Goal: Information Seeking & Learning: Learn about a topic

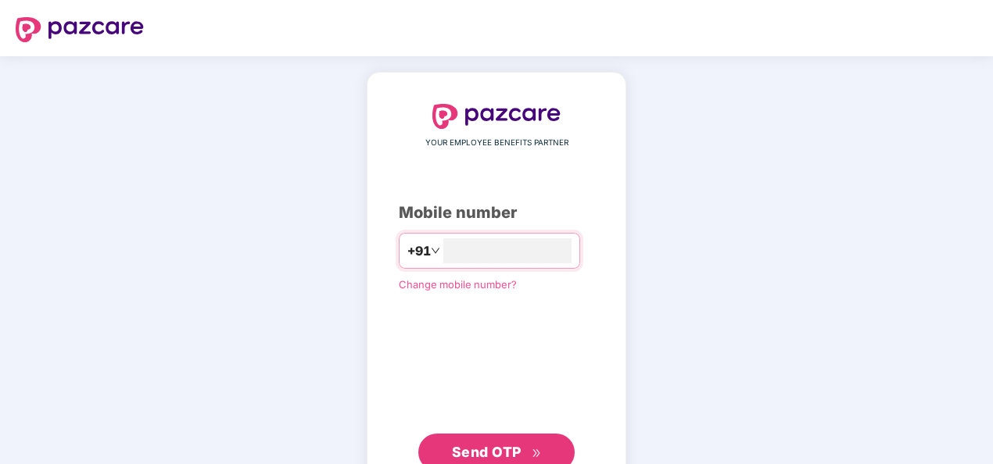
type input "**********"
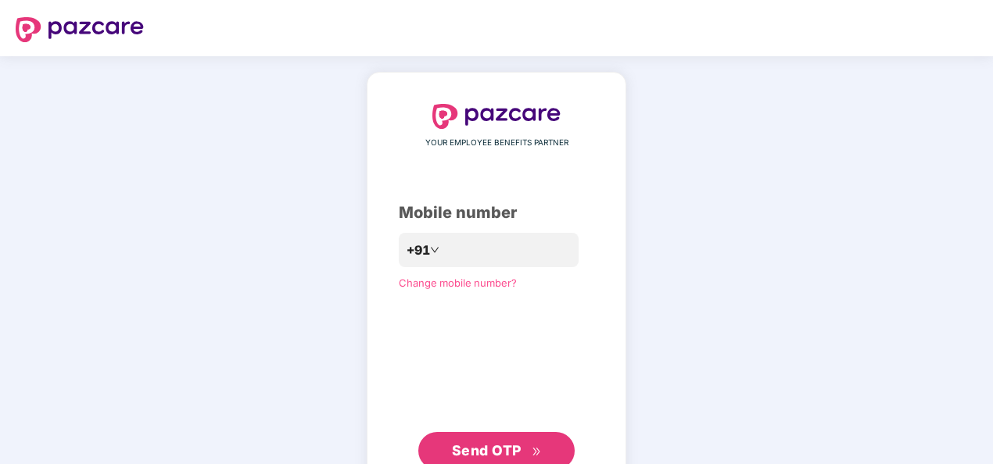
click at [489, 455] on span "Send OTP" at bounding box center [487, 450] width 70 height 16
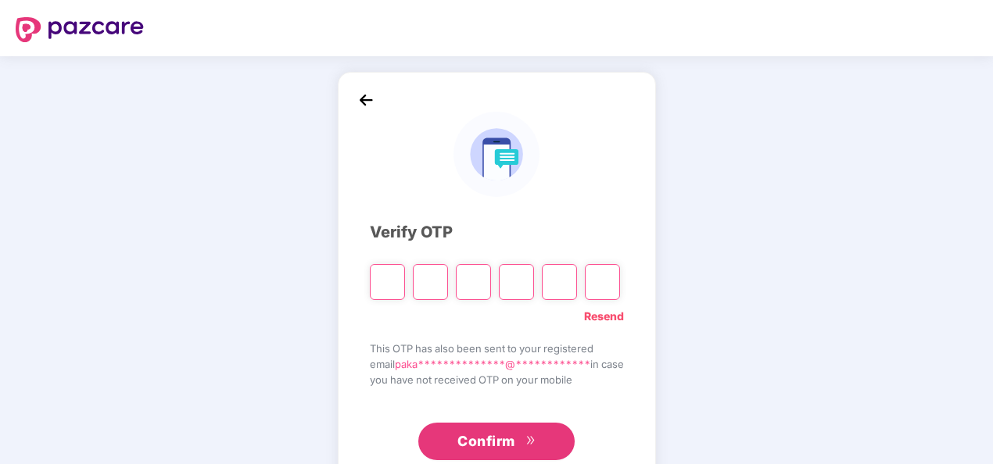
type input "*"
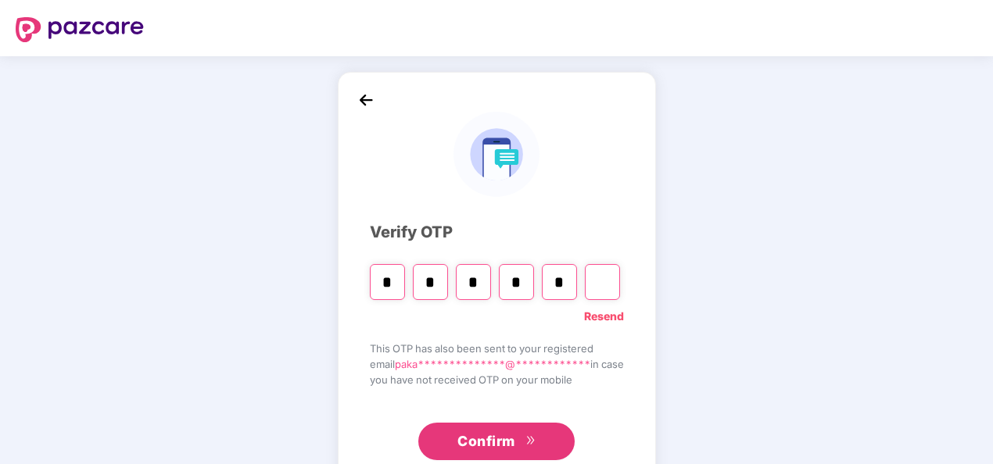
type input "*"
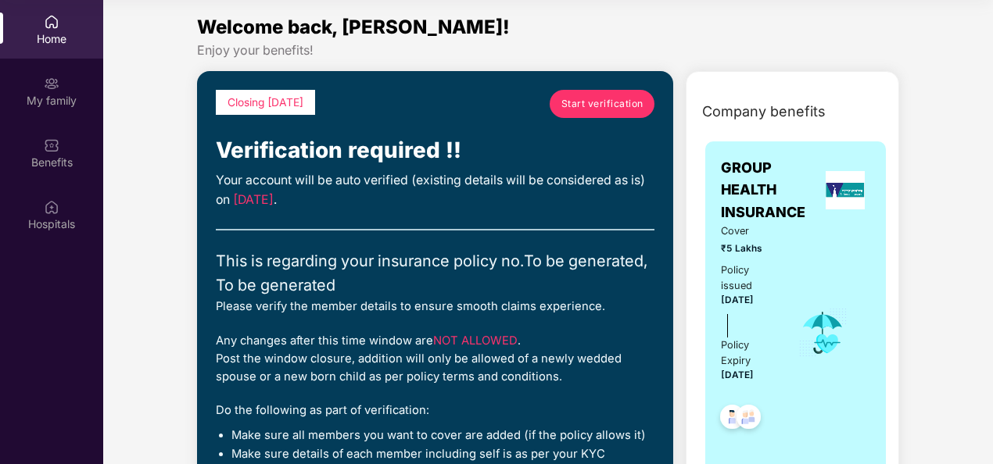
click at [602, 102] on span "Start verification" at bounding box center [602, 103] width 82 height 15
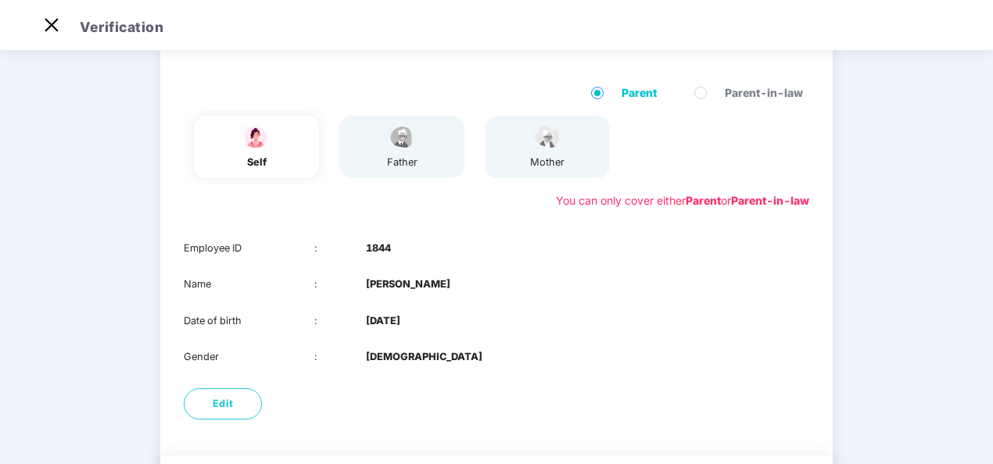
scroll to position [103, 0]
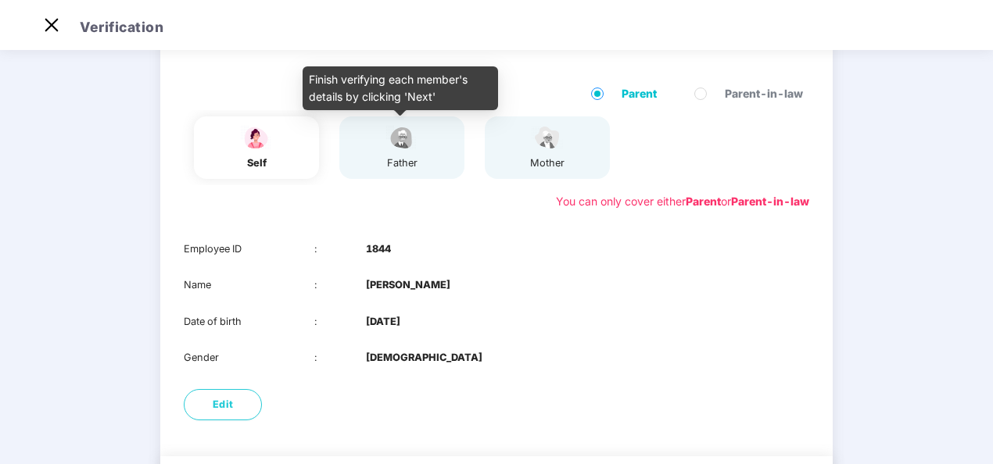
click at [384, 139] on img at bounding box center [401, 137] width 39 height 27
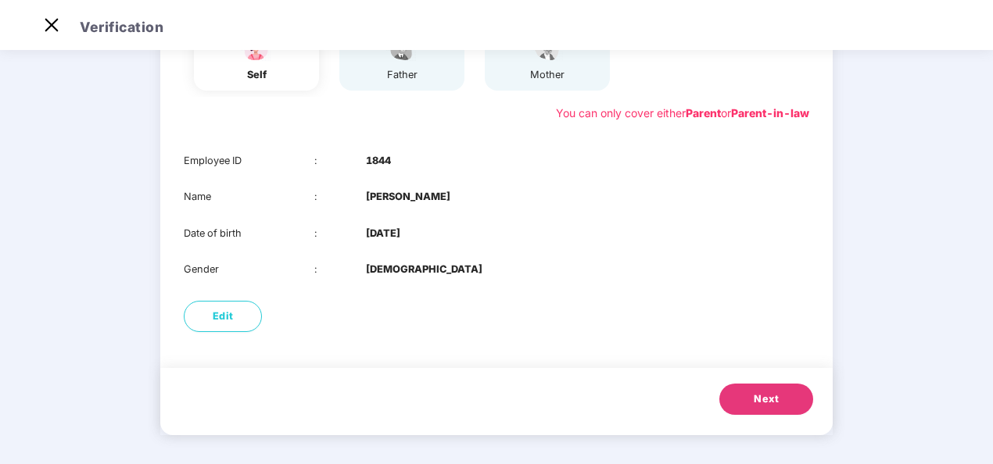
scroll to position [192, 0]
click at [771, 396] on span "Next" at bounding box center [765, 399] width 25 height 16
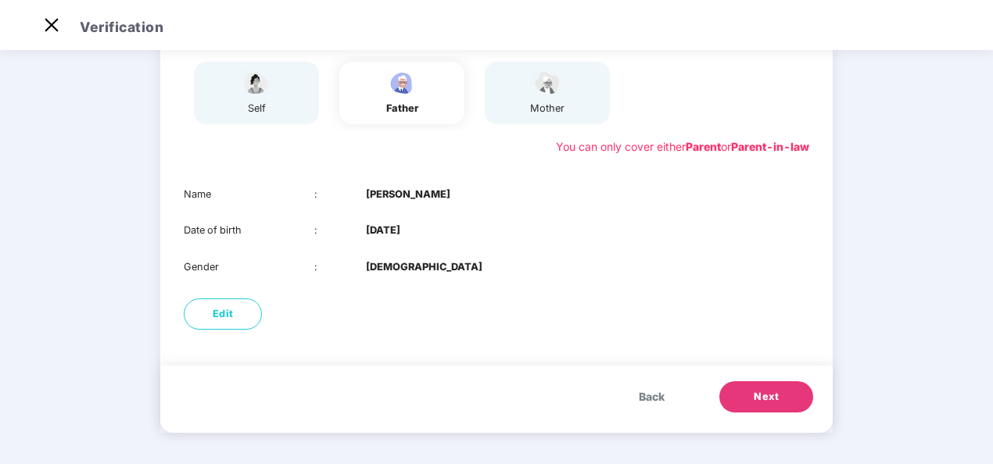
scroll to position [158, 0]
click at [771, 399] on span "Next" at bounding box center [765, 397] width 25 height 16
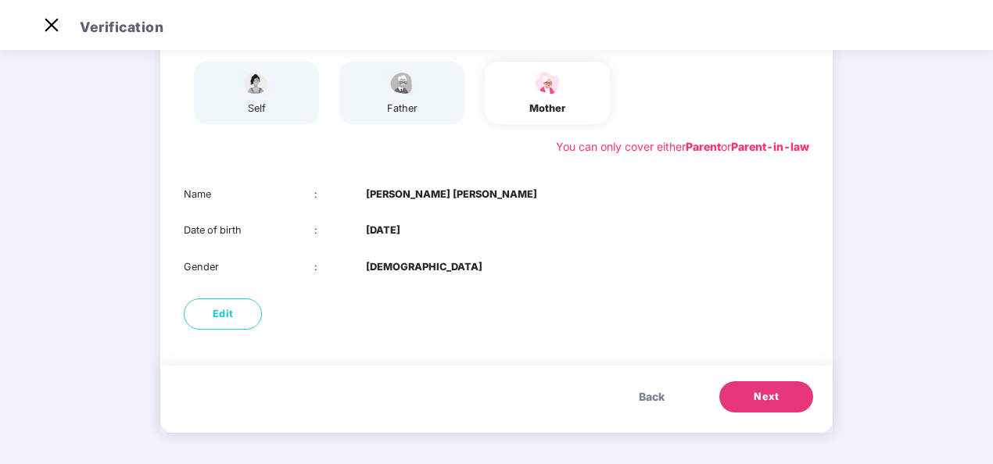
click at [771, 399] on span "Next" at bounding box center [765, 397] width 25 height 16
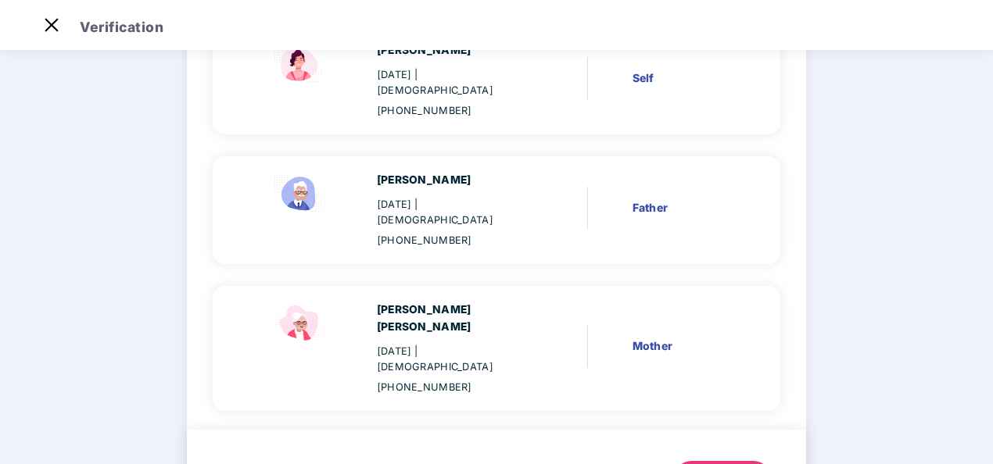
scroll to position [211, 0]
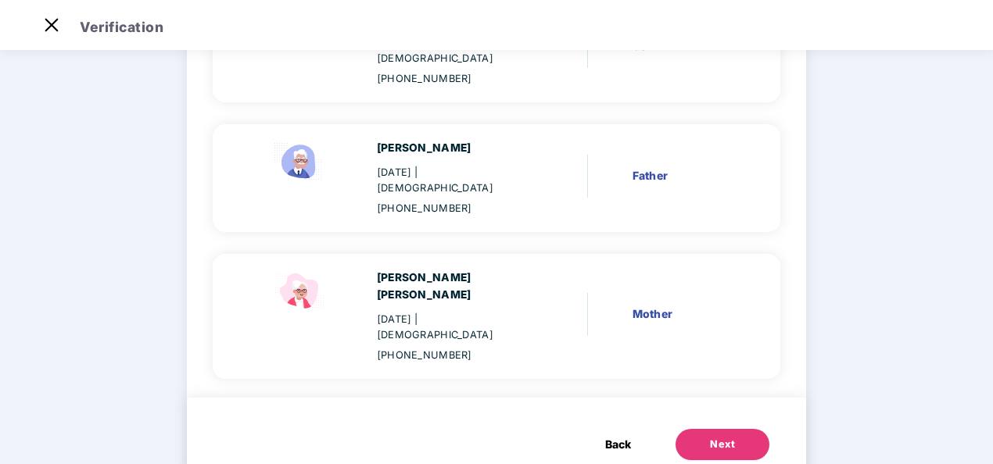
click at [710, 437] on div "Next" at bounding box center [722, 445] width 25 height 16
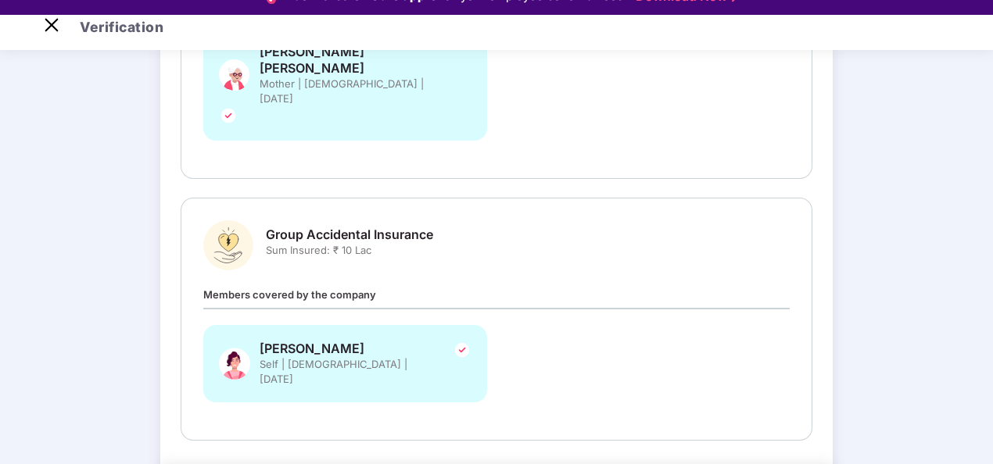
scroll to position [445, 0]
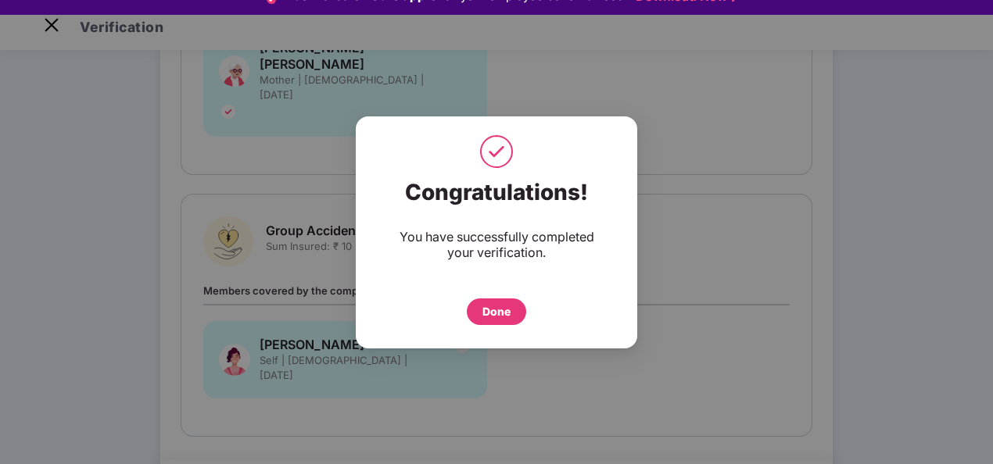
click at [507, 315] on div "Done" at bounding box center [496, 311] width 28 height 17
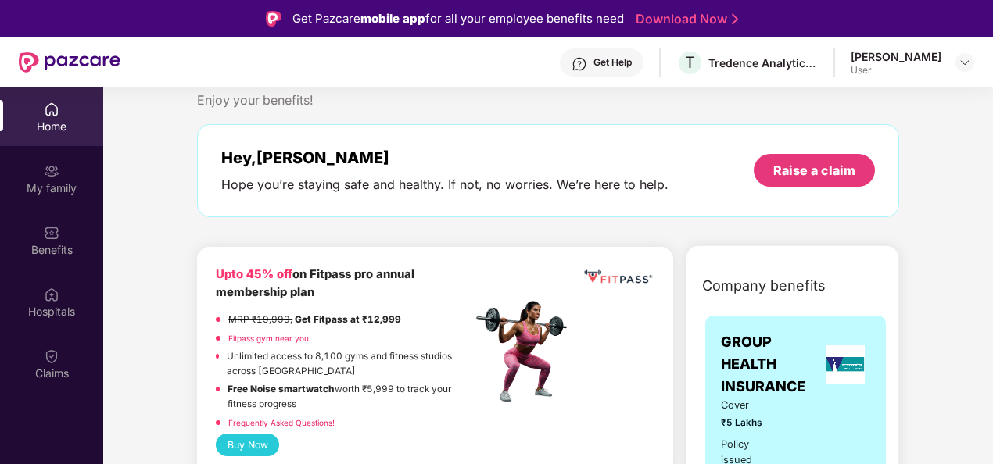
scroll to position [38, 0]
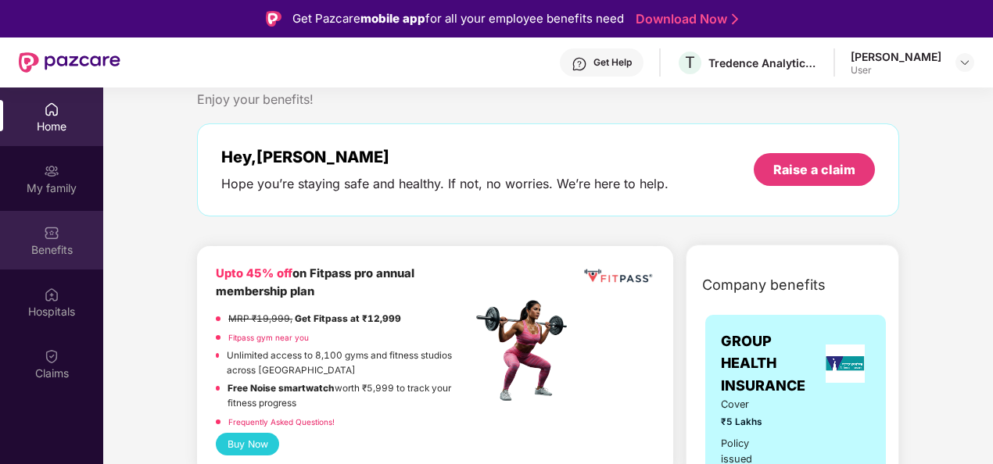
click at [52, 225] on img at bounding box center [52, 233] width 16 height 16
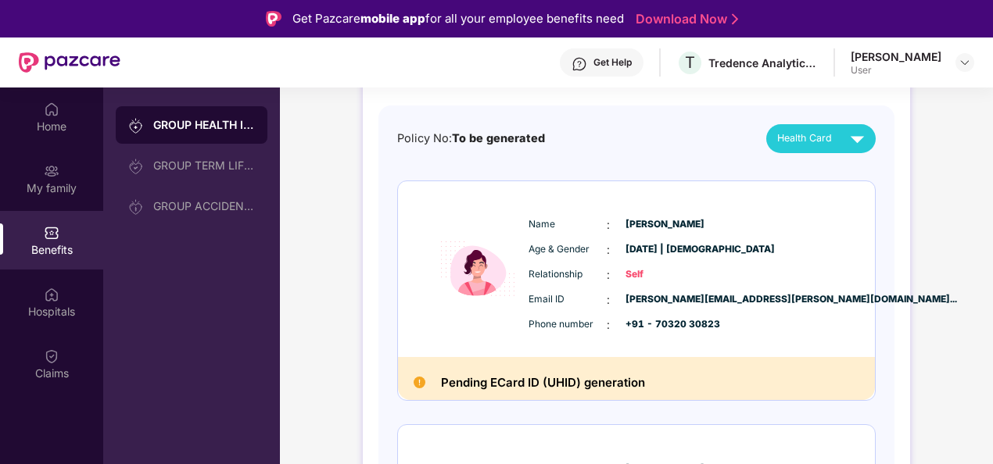
scroll to position [133, 0]
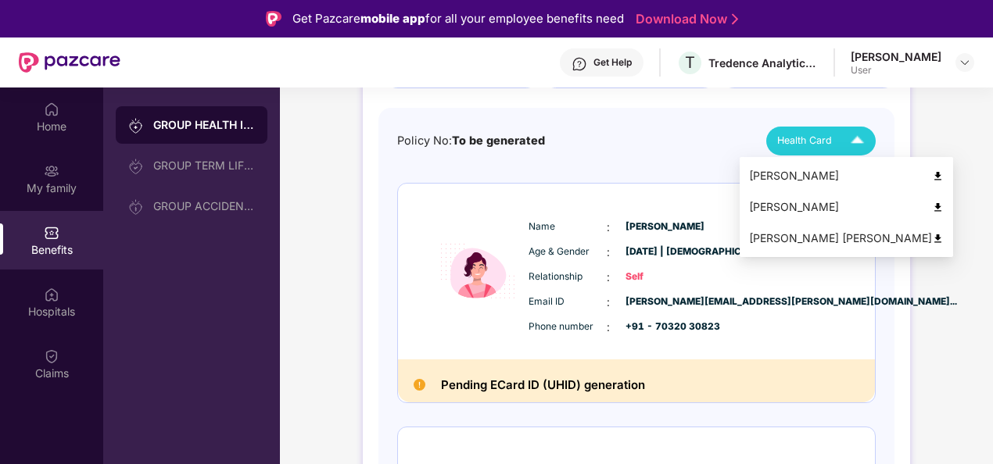
click at [849, 141] on img at bounding box center [856, 140] width 27 height 27
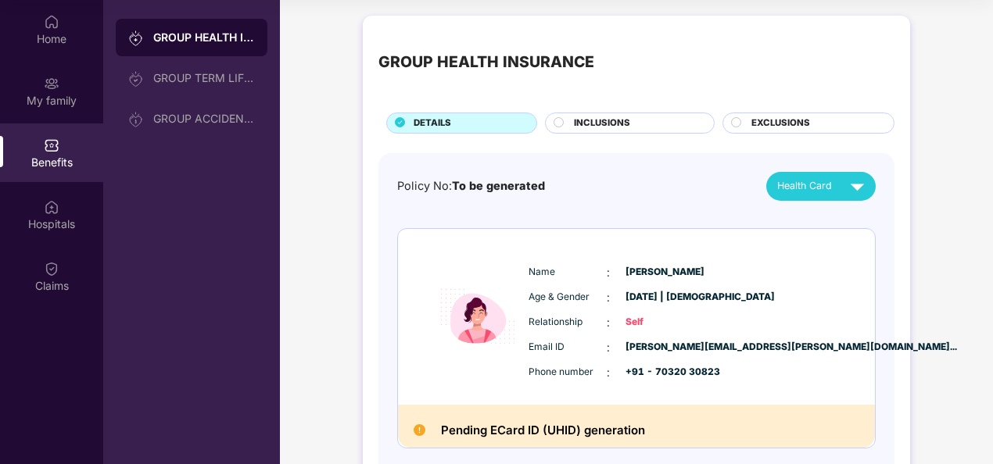
scroll to position [0, 0]
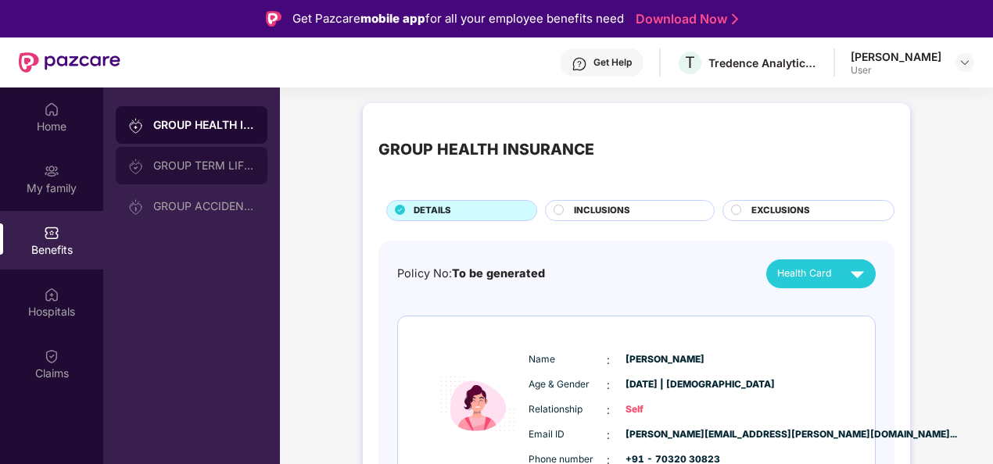
click at [224, 166] on div "GROUP TERM LIFE INSURANCE" at bounding box center [204, 165] width 102 height 13
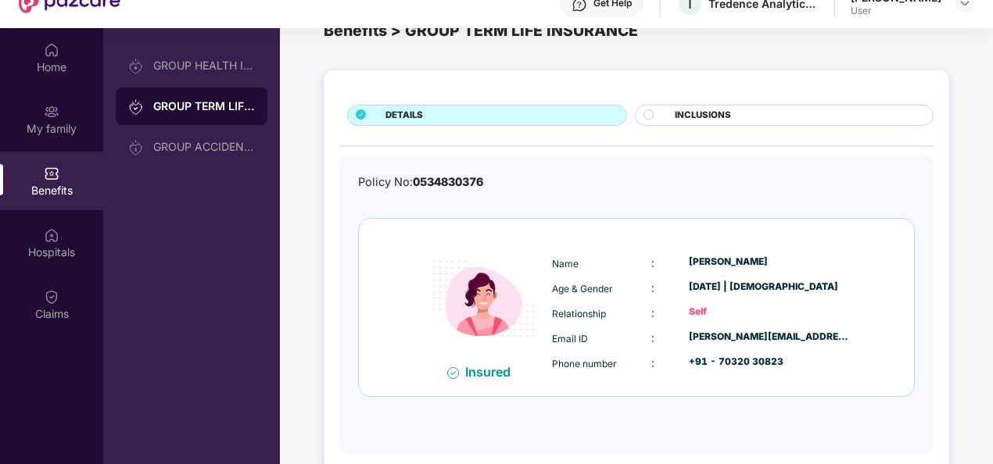
scroll to position [62, 0]
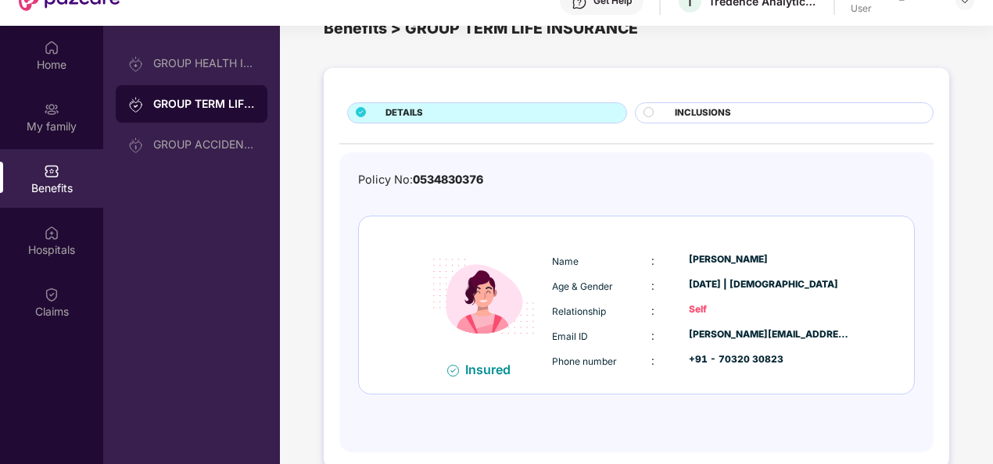
click at [674, 108] on span "INCLUSIONS" at bounding box center [702, 113] width 56 height 14
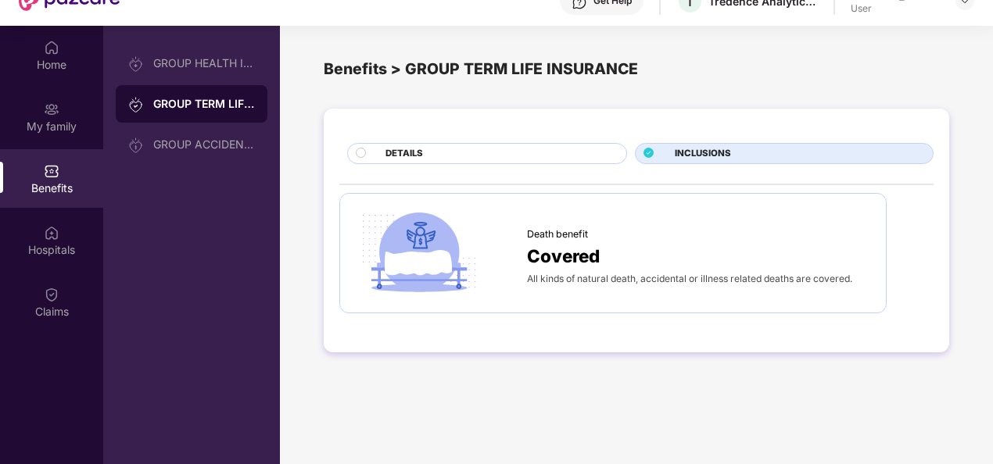
click at [560, 158] on div "DETAILS" at bounding box center [497, 155] width 241 height 16
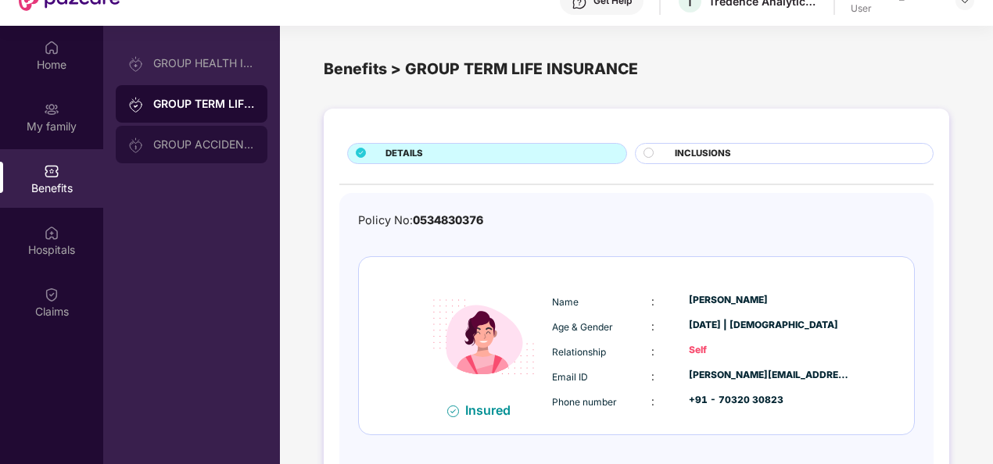
click at [209, 144] on div "GROUP ACCIDENTAL INSURANCE" at bounding box center [204, 144] width 102 height 13
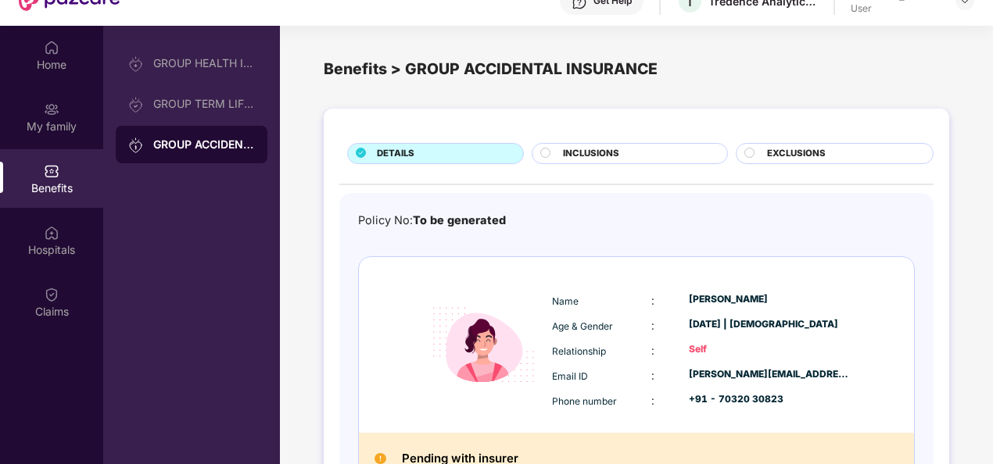
scroll to position [83, 0]
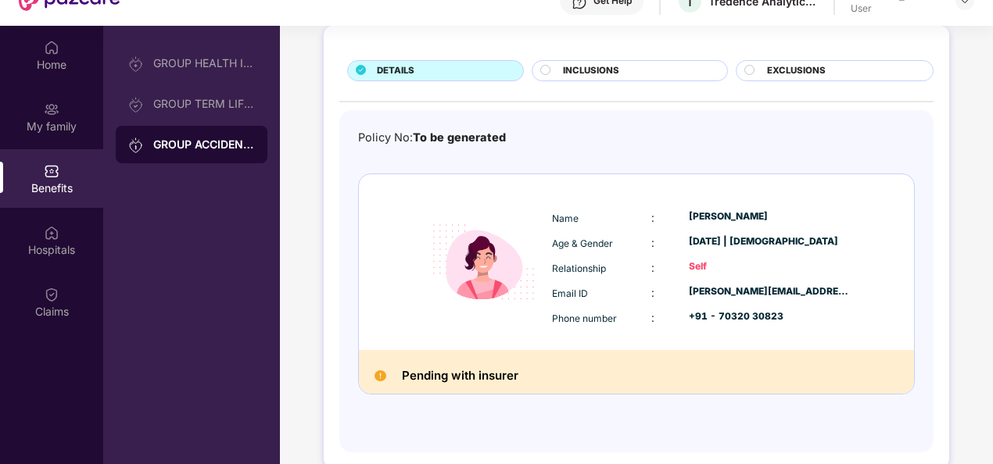
click at [581, 70] on span "INCLUSIONS" at bounding box center [591, 71] width 56 height 14
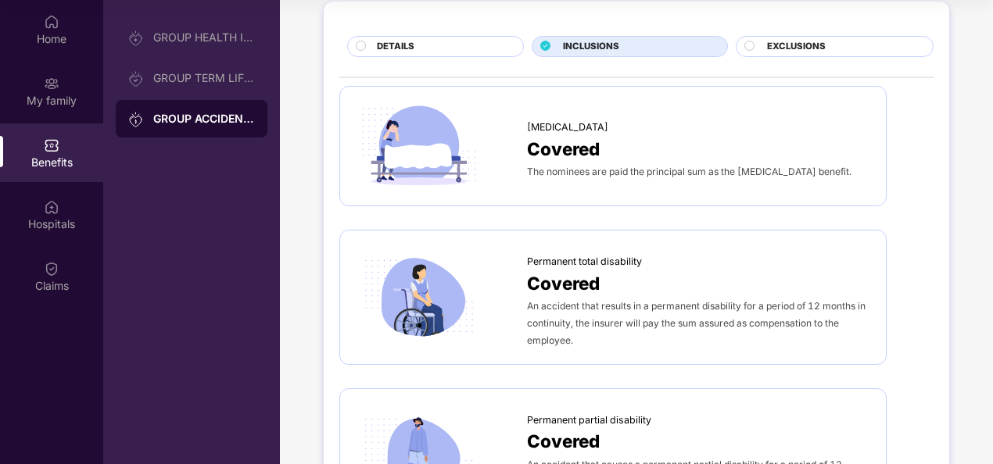
scroll to position [0, 0]
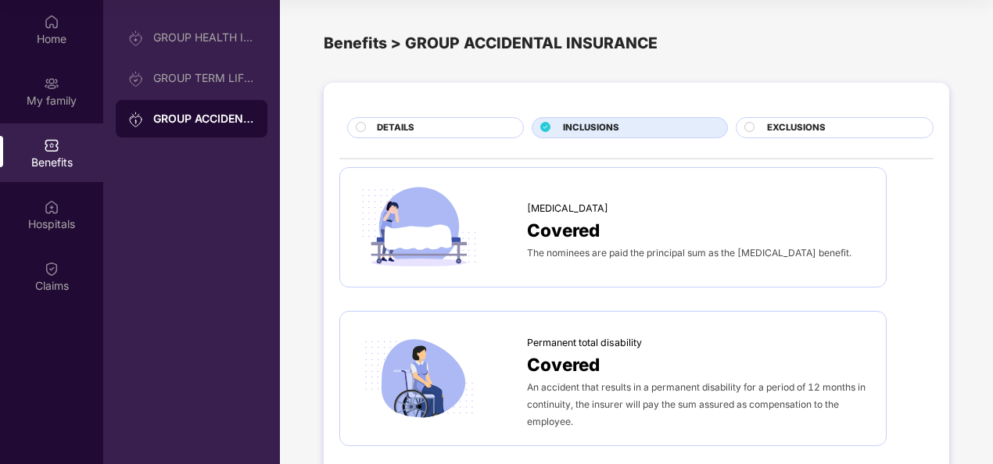
click at [776, 125] on span "EXCLUSIONS" at bounding box center [796, 128] width 59 height 14
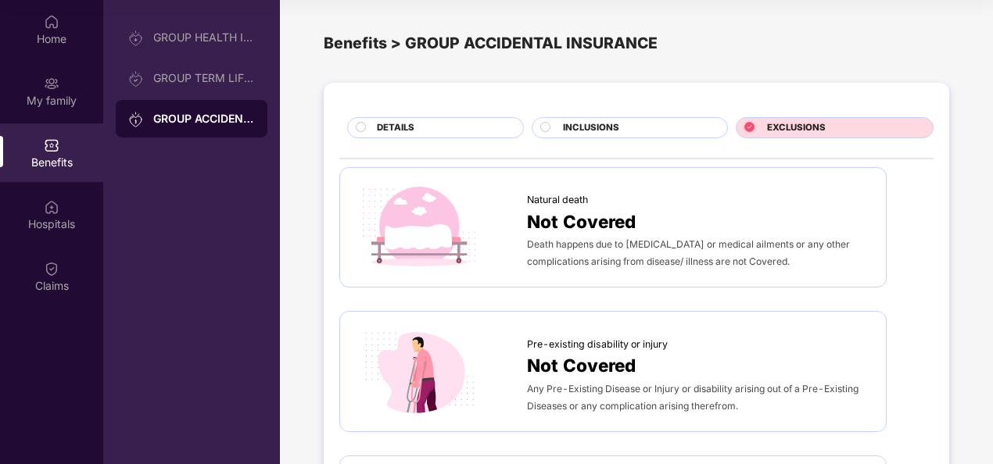
click at [629, 126] on div "INCLUSIONS" at bounding box center [636, 129] width 163 height 16
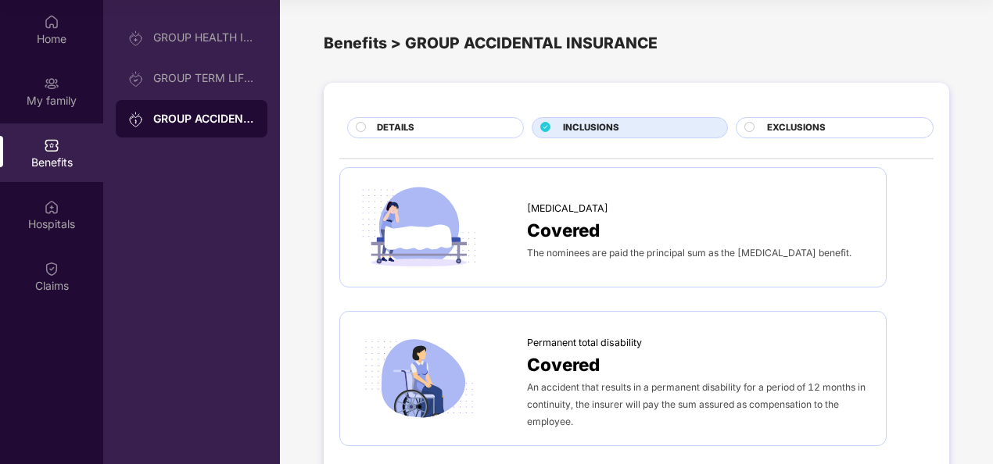
click at [802, 123] on span "EXCLUSIONS" at bounding box center [796, 128] width 59 height 14
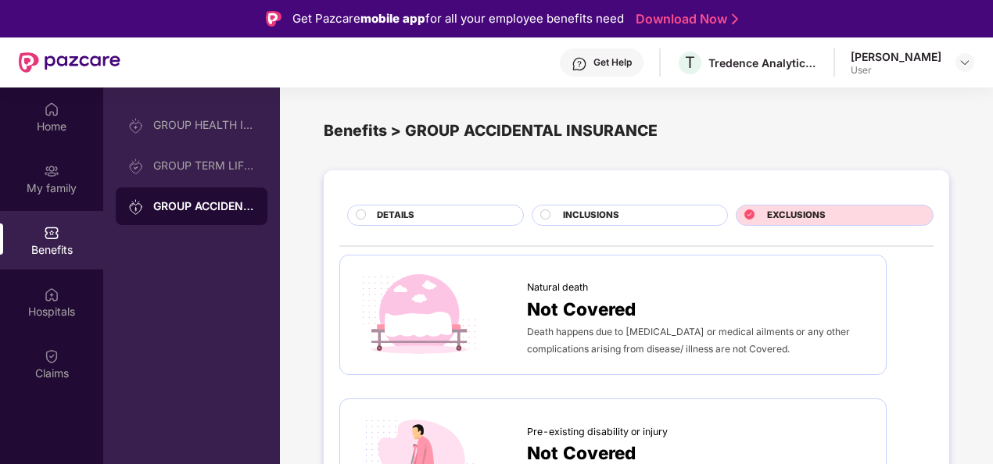
click at [591, 213] on span "INCLUSIONS" at bounding box center [591, 216] width 56 height 14
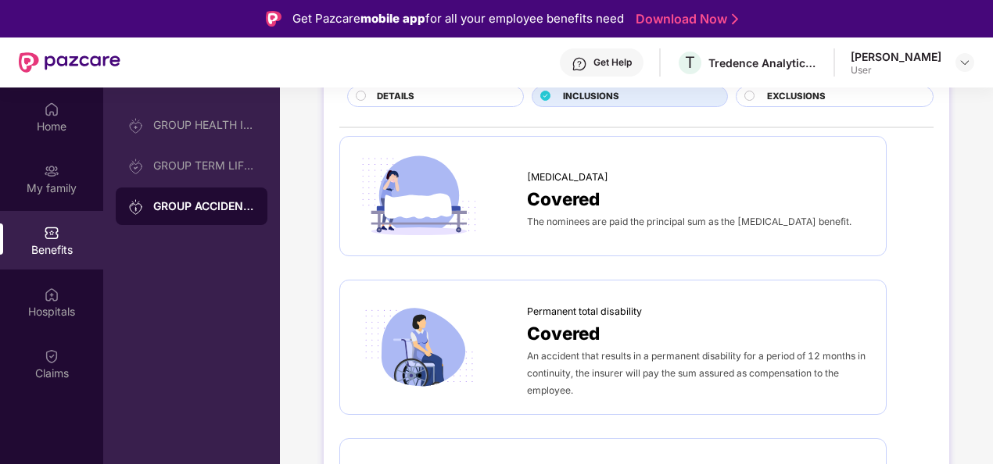
scroll to position [134, 0]
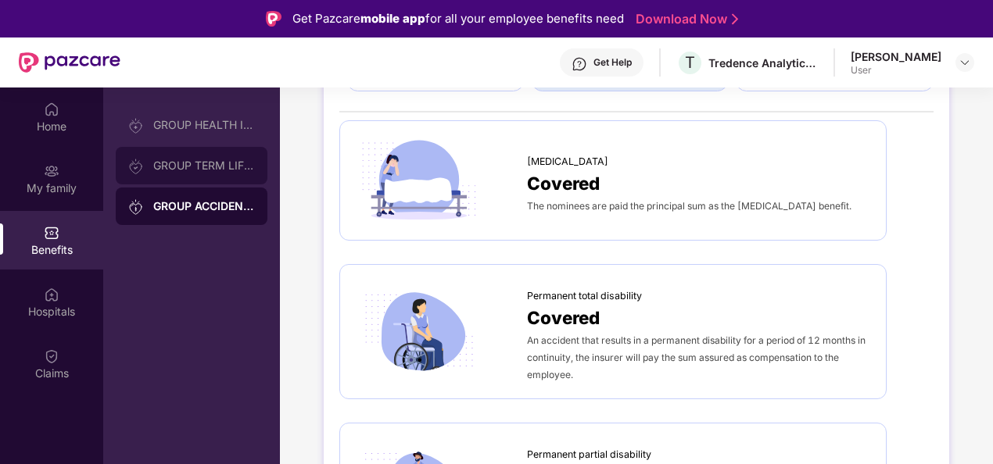
click at [227, 170] on div "GROUP TERM LIFE INSURANCE" at bounding box center [204, 165] width 102 height 13
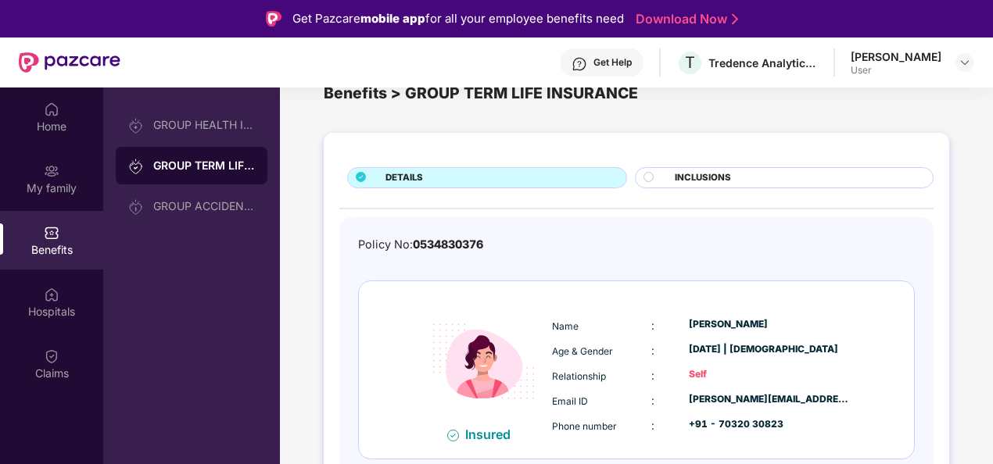
scroll to position [41, 0]
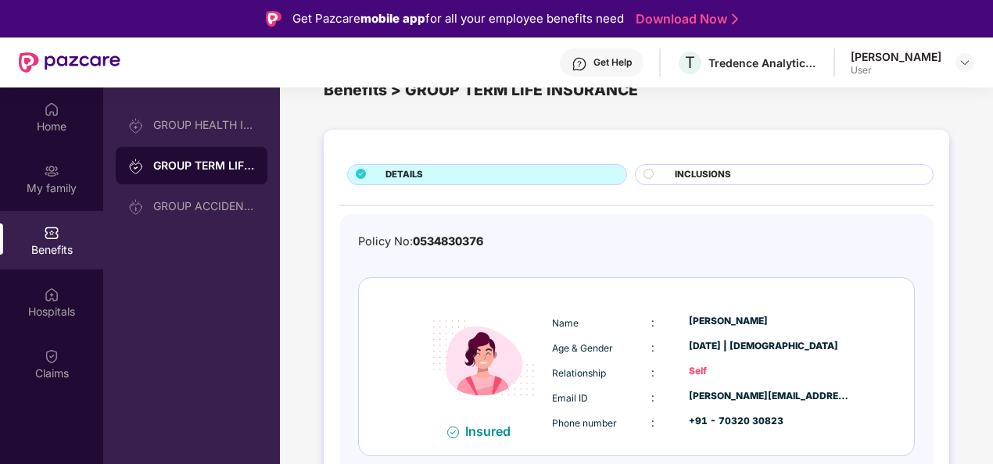
click at [667, 179] on div "INCLUSIONS" at bounding box center [796, 176] width 258 height 16
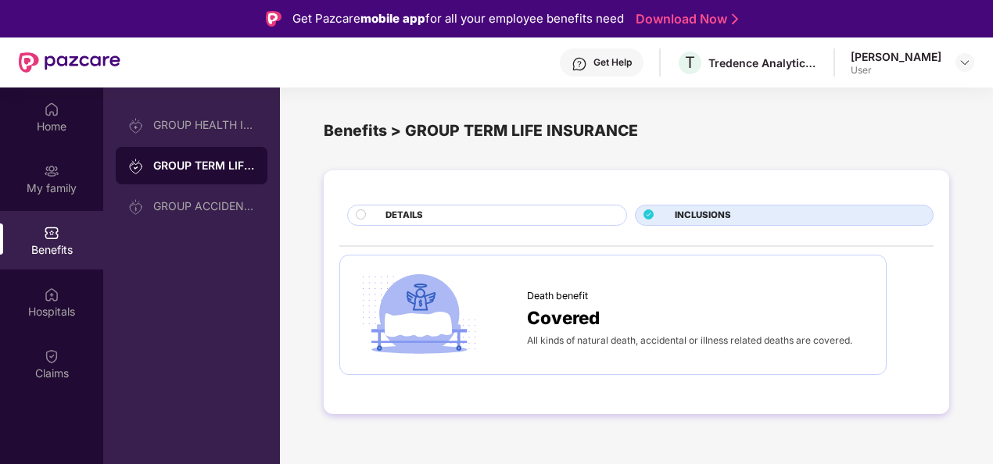
scroll to position [0, 0]
click at [241, 127] on div "GROUP HEALTH INSURANCE" at bounding box center [204, 125] width 102 height 13
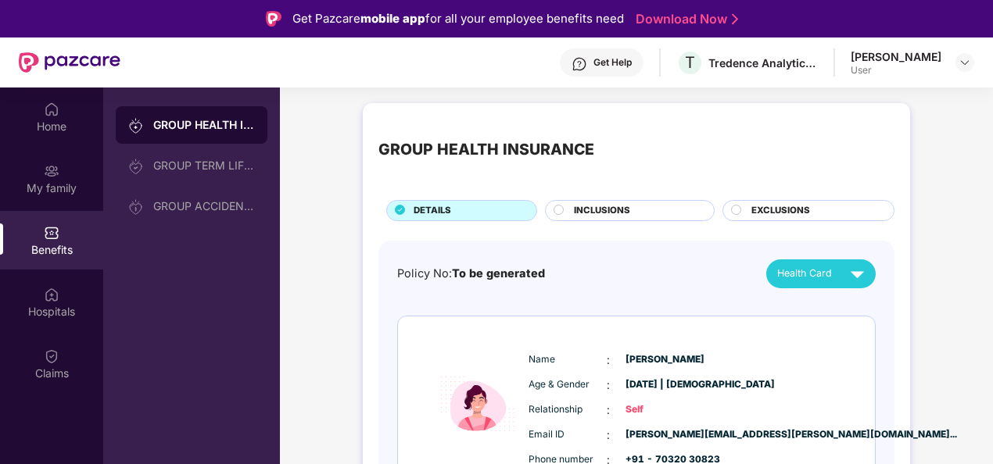
click at [608, 209] on span "INCLUSIONS" at bounding box center [602, 211] width 56 height 14
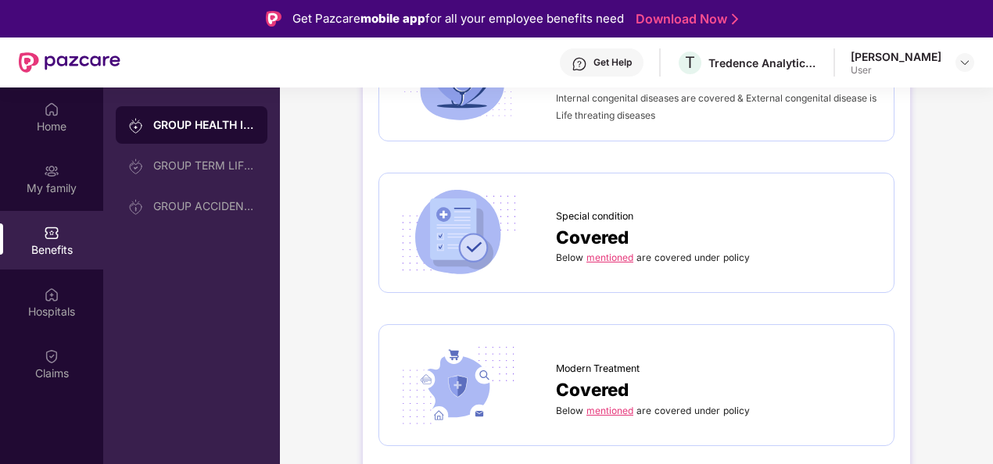
scroll to position [2173, 0]
click at [610, 251] on link "mentioned" at bounding box center [609, 257] width 47 height 12
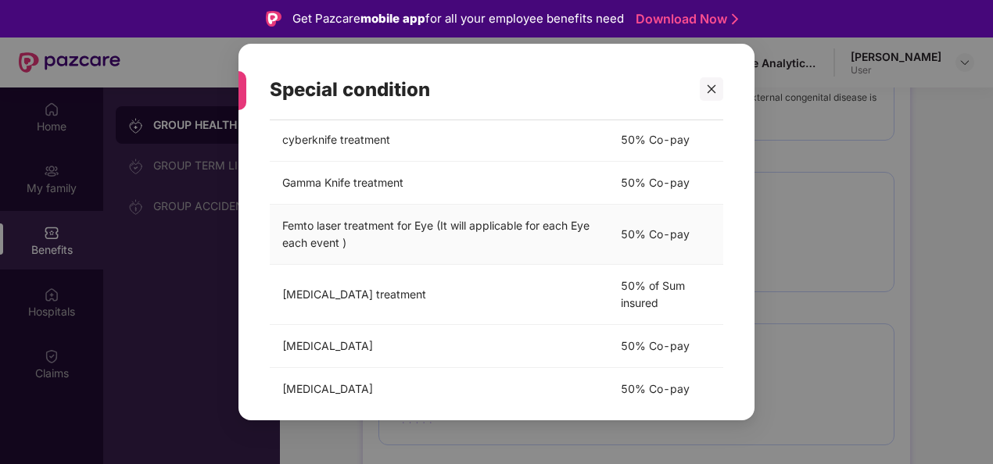
scroll to position [0, 0]
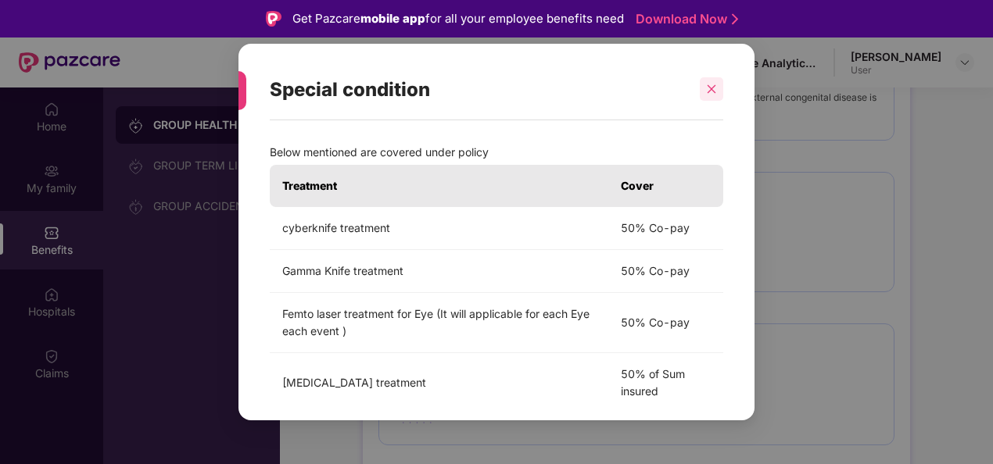
click at [713, 95] on icon "close" at bounding box center [711, 89] width 11 height 11
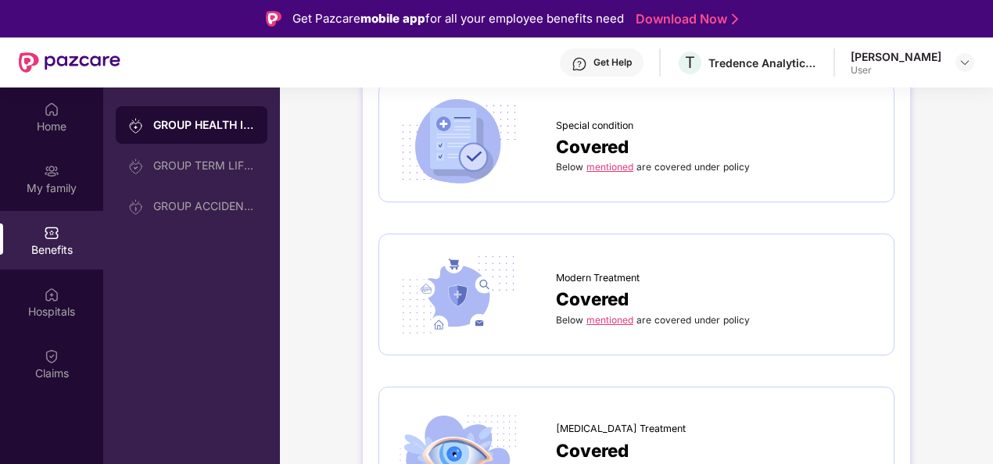
scroll to position [2263, 0]
click at [617, 313] on link "mentioned" at bounding box center [609, 319] width 47 height 12
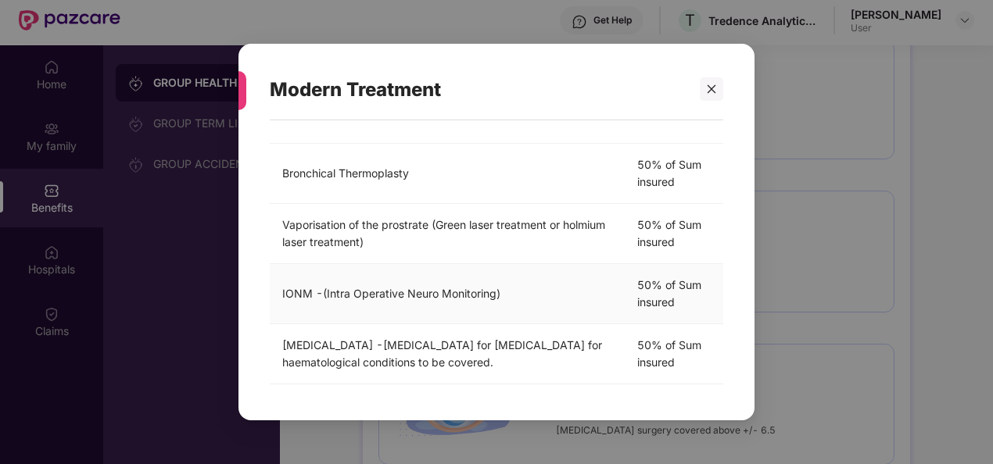
scroll to position [43, 0]
click at [708, 88] on icon "close" at bounding box center [711, 89] width 11 height 11
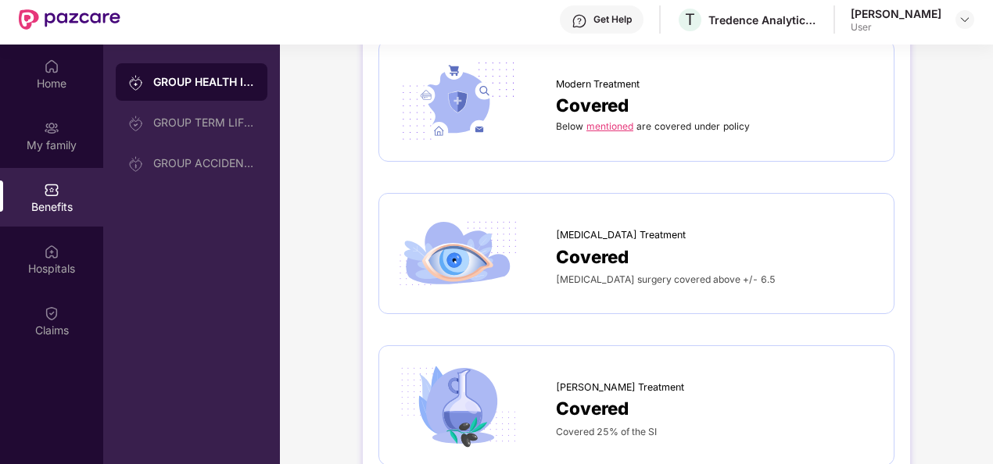
scroll to position [2473, 0]
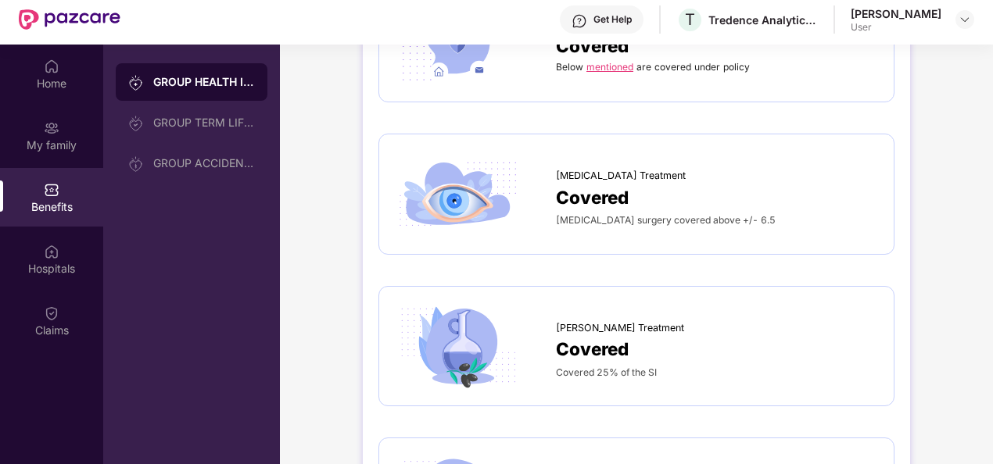
click at [602, 184] on span "Covered" at bounding box center [592, 197] width 73 height 27
click at [612, 194] on span "Covered" at bounding box center [592, 197] width 73 height 27
click at [694, 216] on span "[MEDICAL_DATA] surgery covered above +/- 6.5" at bounding box center [666, 220] width 220 height 12
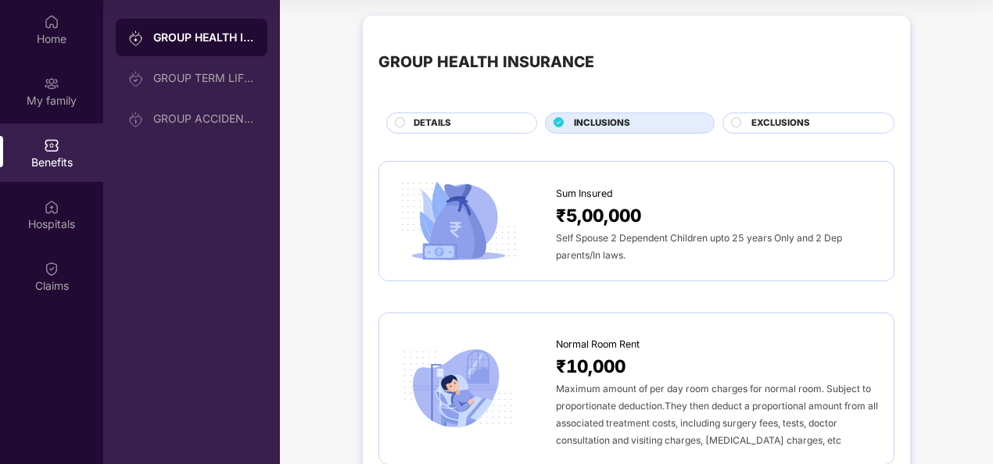
scroll to position [0, 0]
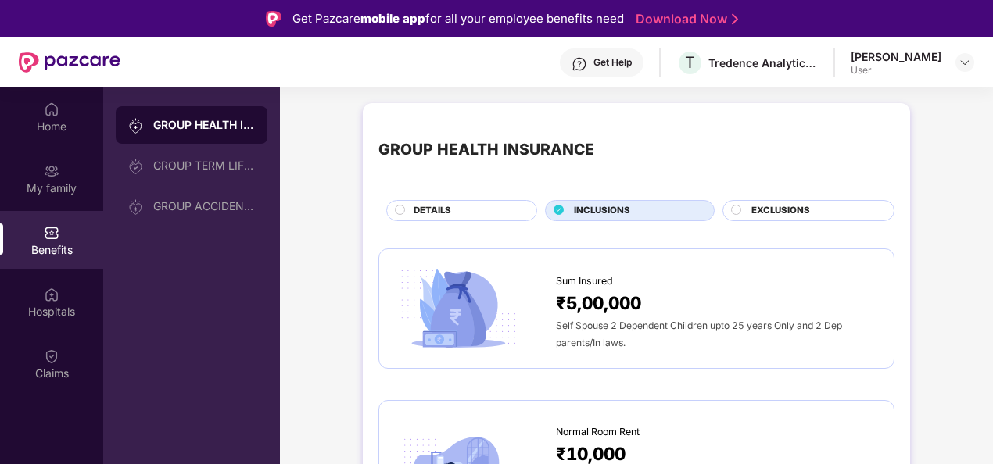
click at [766, 215] on span "EXCLUSIONS" at bounding box center [780, 211] width 59 height 14
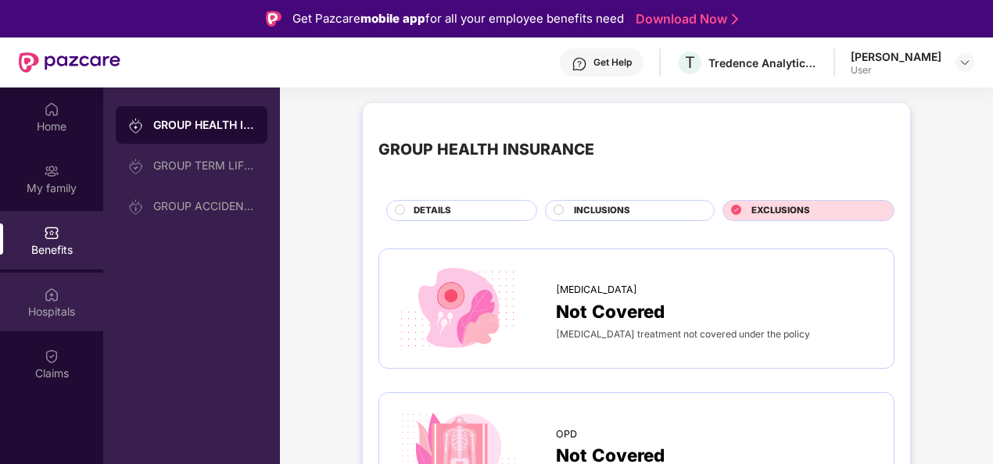
click at [56, 291] on img at bounding box center [52, 295] width 16 height 16
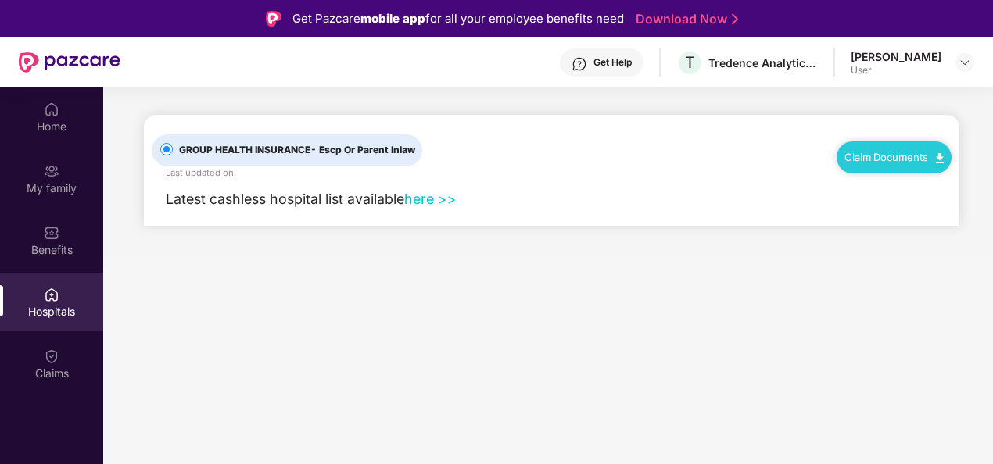
click at [436, 198] on link "here >>" at bounding box center [430, 199] width 52 height 16
click at [48, 368] on div "Claims" at bounding box center [51, 374] width 103 height 16
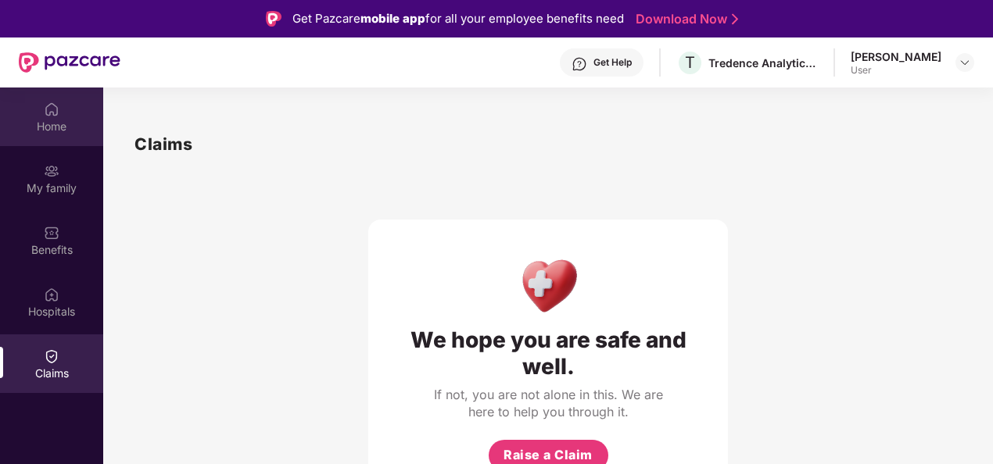
click at [63, 113] on div "Home" at bounding box center [51, 117] width 103 height 59
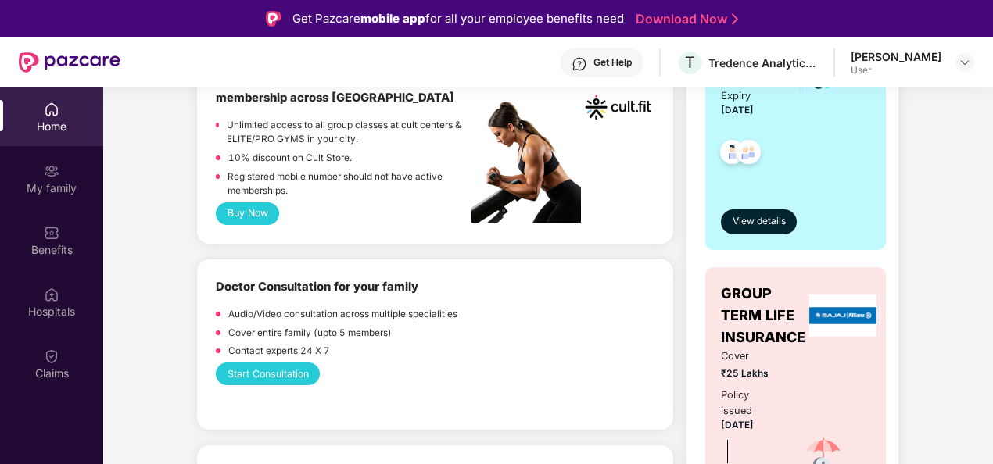
scroll to position [549, 0]
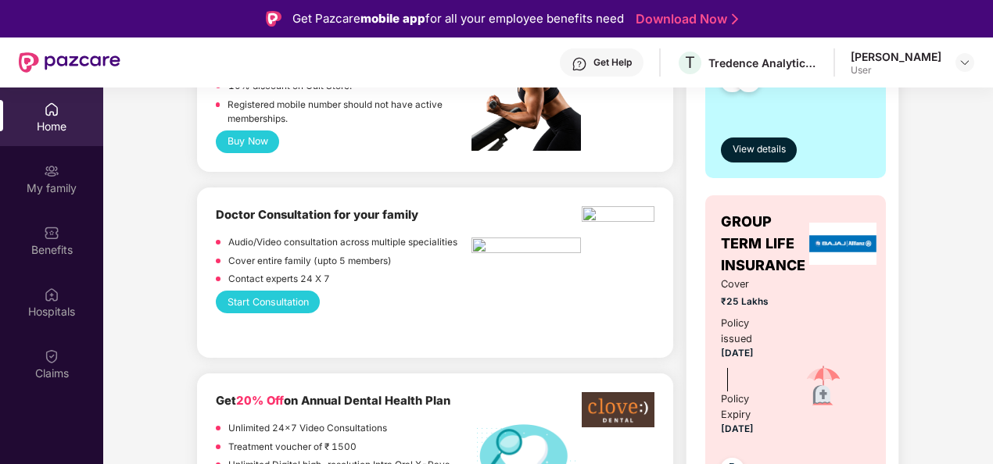
click at [311, 297] on button "Start Consultation" at bounding box center [268, 302] width 104 height 23
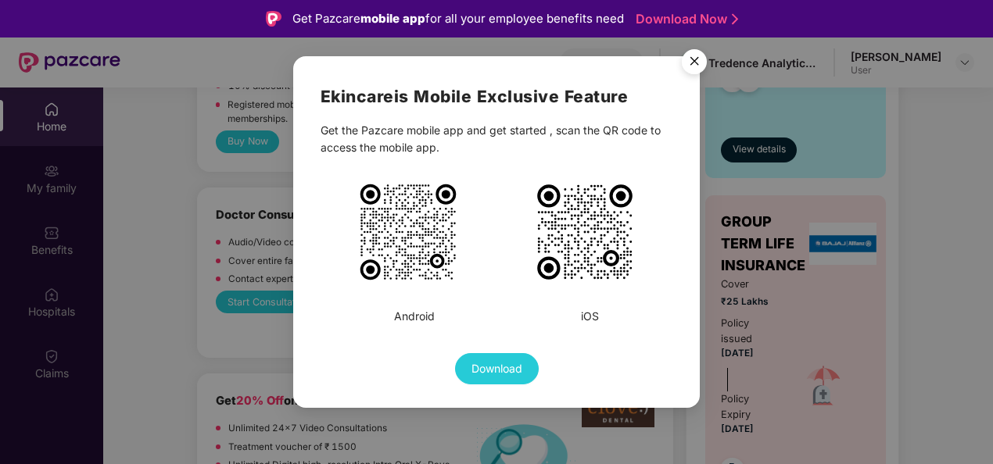
click at [311, 297] on div "Ekincare is Mobile Exclusive Feature Get the Pazcare mobile app and get started…" at bounding box center [496, 232] width 406 height 352
click at [692, 63] on img "Close" at bounding box center [694, 64] width 44 height 44
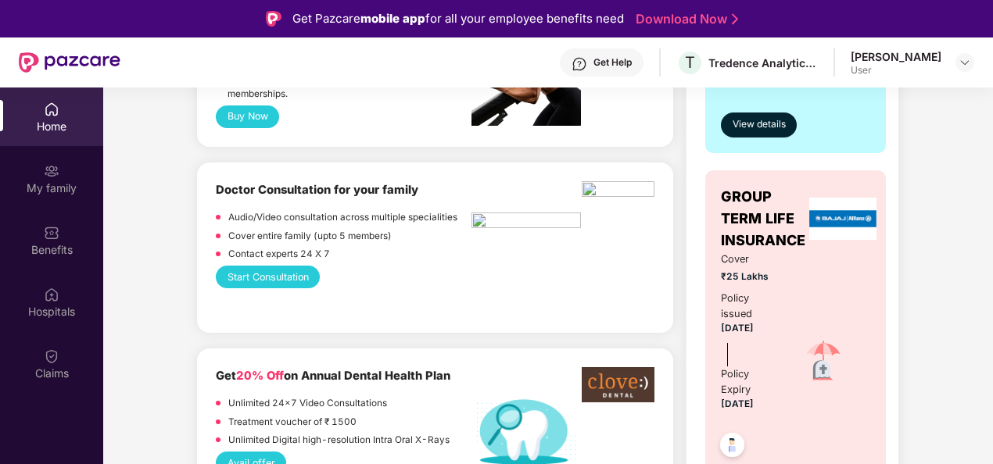
scroll to position [524, 0]
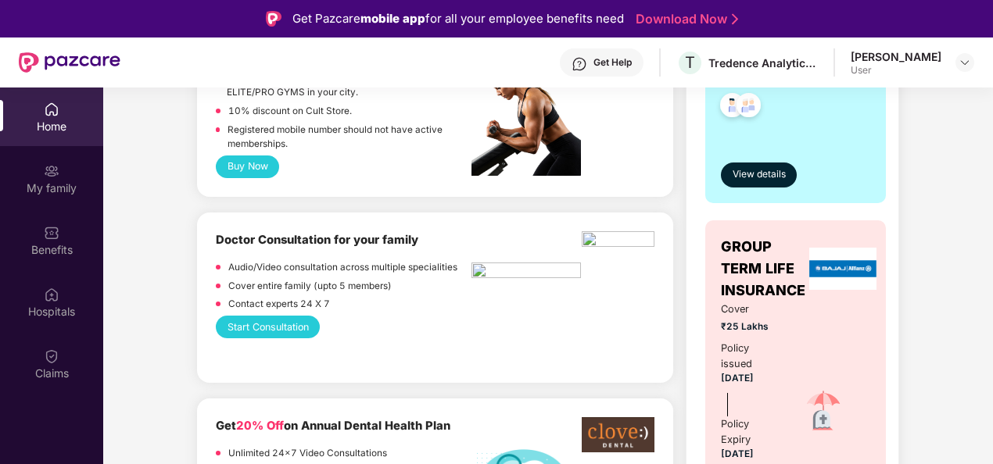
click at [360, 359] on div "Doctor Consultation for your family Audio/Video consultation across multiple sp…" at bounding box center [435, 297] width 438 height 133
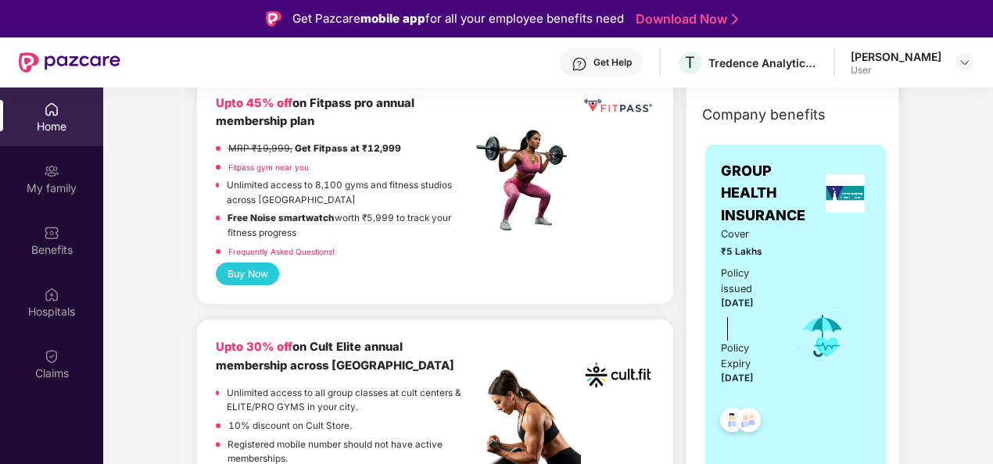
scroll to position [0, 0]
